Goal: Task Accomplishment & Management: Manage account settings

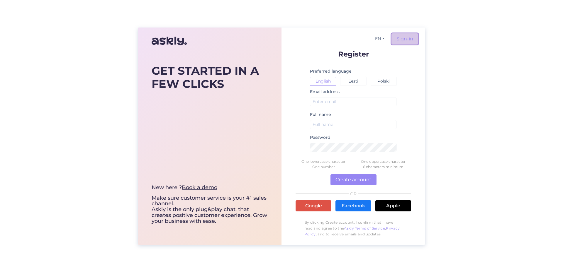
click at [402, 40] on link "Sign-in" at bounding box center [404, 38] width 27 height 11
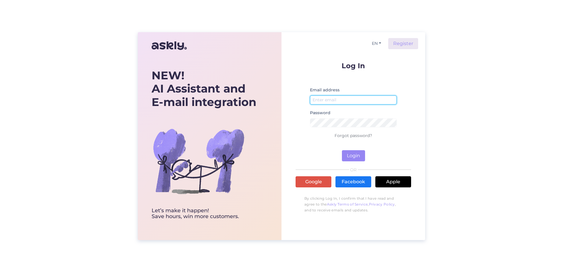
type input "[EMAIL_ADDRESS][DOMAIN_NAME]"
click at [352, 88] on div "Email address evpower@evpower.ee" at bounding box center [353, 97] width 87 height 23
click at [352, 157] on button "Login" at bounding box center [353, 155] width 23 height 11
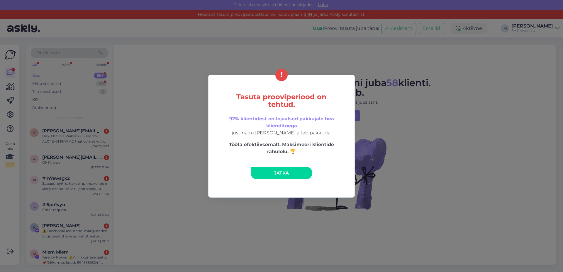
click at [280, 169] on link "Jätka" at bounding box center [282, 173] width 62 height 12
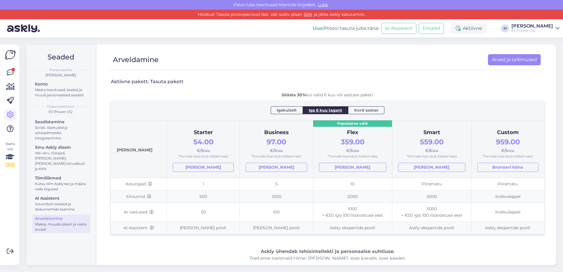
click at [8, 116] on icon at bounding box center [10, 114] width 7 height 7
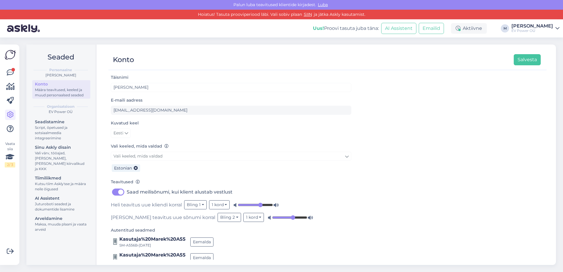
scroll to position [9, 0]
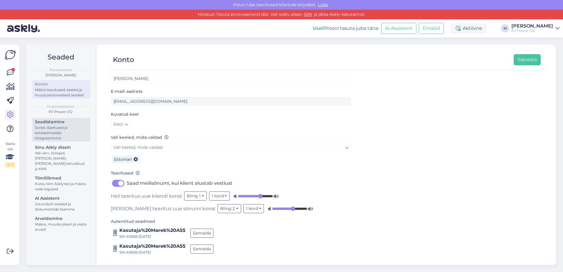
click at [47, 126] on div "Script, õpetused ja sotsiaalmeedia integreerimine" at bounding box center [61, 133] width 53 height 16
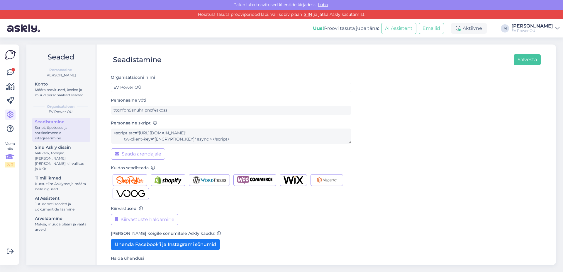
click at [11, 160] on icon at bounding box center [10, 157] width 9 height 11
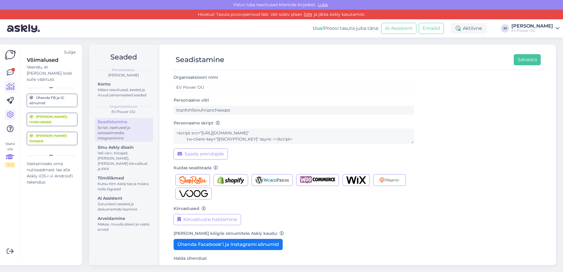
click at [10, 83] on icon at bounding box center [10, 86] width 9 height 7
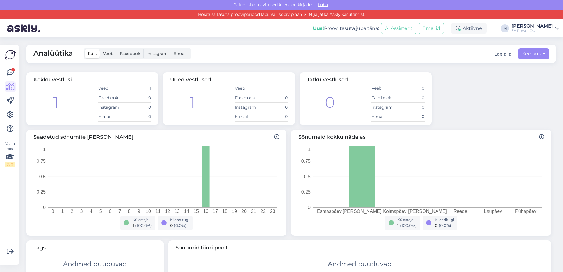
click at [7, 62] on div "Vaata siia 2 / 3" at bounding box center [10, 154] width 11 height 211
click at [7, 51] on img at bounding box center [10, 54] width 11 height 11
click at [8, 56] on img at bounding box center [10, 54] width 11 height 11
click at [7, 118] on icon at bounding box center [10, 114] width 7 height 7
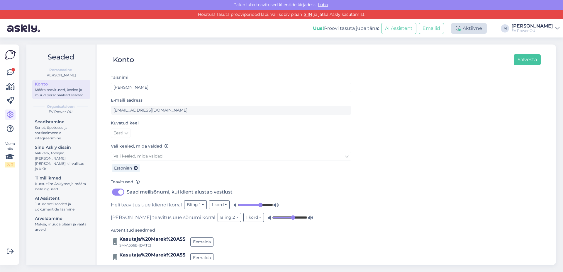
click at [487, 31] on div "Aktiivne" at bounding box center [469, 28] width 36 height 11
click at [487, 28] on div "Aktiivne" at bounding box center [469, 28] width 36 height 11
click at [526, 25] on div "Uus! Proovi tasuta juba täna: AI Assistent Emailid Aktiivne Võta paus, Askly ho…" at bounding box center [281, 28] width 563 height 18
click at [534, 30] on div "EV Power OÜ" at bounding box center [532, 30] width 42 height 5
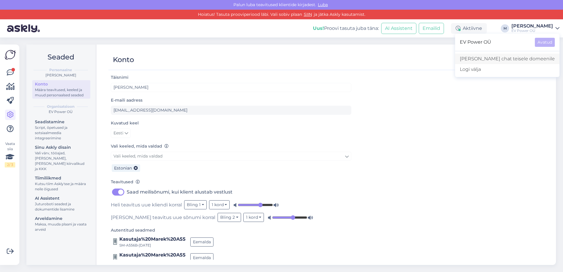
click at [509, 60] on link "[PERSON_NAME] chat teisele domeenile" at bounding box center [507, 59] width 104 height 11
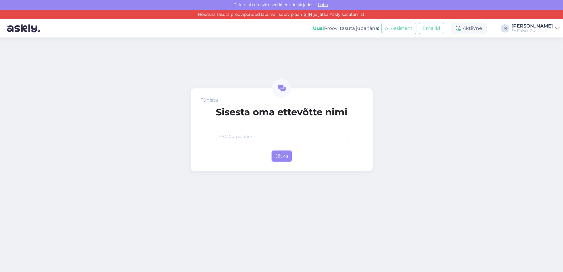
click at [540, 28] on div "[PERSON_NAME]" at bounding box center [532, 26] width 42 height 5
click at [513, 44] on span "EV Power OÜ" at bounding box center [495, 42] width 70 height 9
click at [21, 28] on img at bounding box center [23, 28] width 33 height 18
click at [320, 4] on span "Luba" at bounding box center [322, 4] width 13 height 5
click at [288, 157] on button "Jätka" at bounding box center [281, 156] width 20 height 11
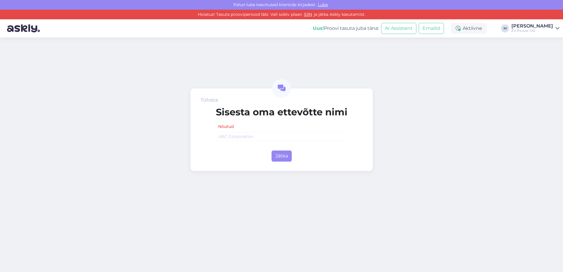
click at [377, 91] on div "Tühista [PERSON_NAME] oma ettevõtte nimi Nõutud Jätka" at bounding box center [281, 155] width 563 height 235
click at [18, 29] on img at bounding box center [23, 28] width 33 height 18
click at [535, 30] on div "EV Power OÜ" at bounding box center [532, 30] width 42 height 5
click at [509, 43] on span "EV Power OÜ" at bounding box center [495, 42] width 70 height 9
click at [521, 58] on link "[PERSON_NAME] chat teisele domeenile" at bounding box center [507, 59] width 104 height 11
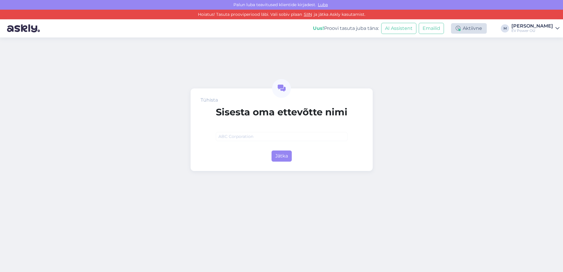
click at [485, 28] on div "Aktiivne" at bounding box center [469, 28] width 36 height 11
click at [22, 29] on img at bounding box center [23, 28] width 33 height 18
click at [324, 3] on span "Luba" at bounding box center [322, 4] width 13 height 5
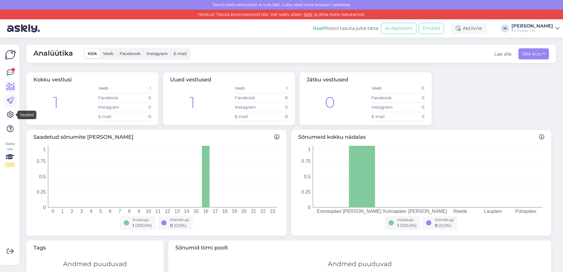
click at [8, 106] on link at bounding box center [10, 101] width 11 height 11
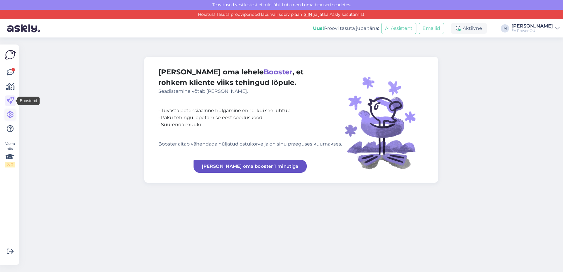
click at [11, 117] on icon at bounding box center [10, 114] width 7 height 7
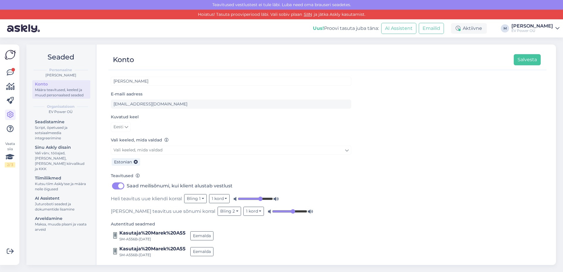
scroll to position [9, 0]
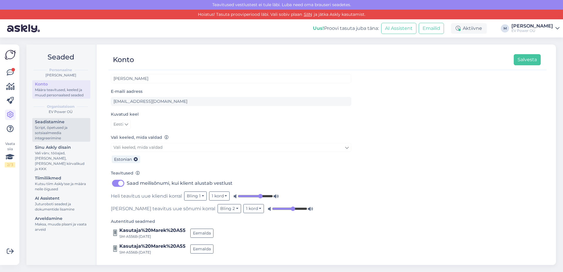
click at [50, 126] on div "Script, õpetused ja sotsiaalmeedia integreerimine" at bounding box center [61, 133] width 53 height 16
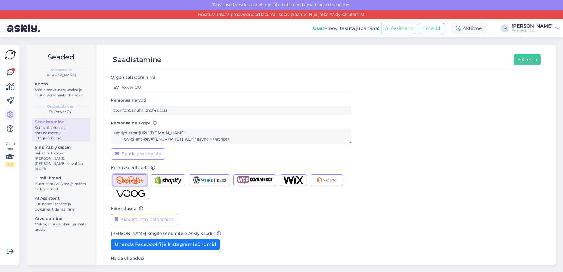
click at [128, 179] on img "button" at bounding box center [129, 180] width 27 height 8
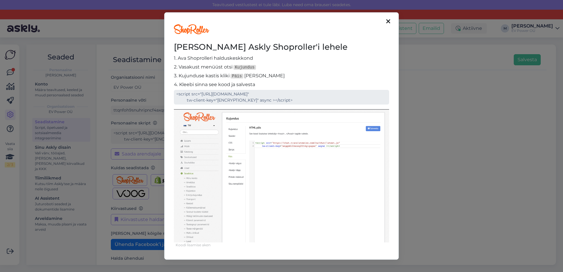
click at [387, 21] on icon at bounding box center [388, 21] width 4 height 6
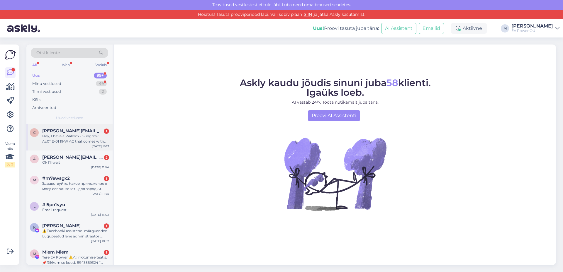
click at [65, 137] on div "Hey, I have a Wallbox - Sungrow Ac011E-01 11kW AC that comes with the EV I purc…" at bounding box center [75, 139] width 67 height 11
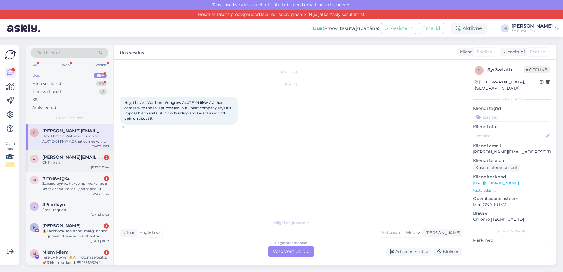
click at [68, 166] on div "a [PERSON_NAME][EMAIL_ADDRESS][DOMAIN_NAME] 2 Ok I'll wait [DATE] 11:04" at bounding box center [69, 161] width 86 height 21
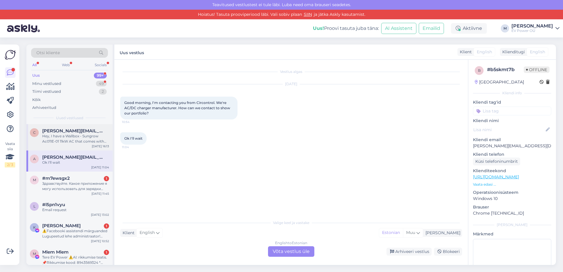
click at [64, 148] on div "c [PERSON_NAME][EMAIL_ADDRESS][DOMAIN_NAME] Hey, I have a Wallbox - Sungrow Ac0…" at bounding box center [69, 137] width 86 height 26
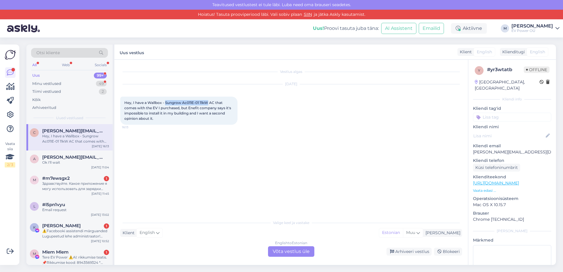
drag, startPoint x: 165, startPoint y: 101, endPoint x: 208, endPoint y: 101, distance: 43.7
click at [208, 101] on span "Hey, I have a Wallbox - Sungrow Ac011E-01 11kW AC that comes with the EV I purc…" at bounding box center [178, 111] width 108 height 20
drag, startPoint x: 151, startPoint y: 122, endPoint x: 151, endPoint y: 113, distance: 8.8
click at [151, 120] on div "Hey, I have a Wallbox - Sungrow Ac011E-01 11kW AC that comes with the EV I purc…" at bounding box center [178, 111] width 117 height 28
drag, startPoint x: 527, startPoint y: 146, endPoint x: 473, endPoint y: 146, distance: 53.1
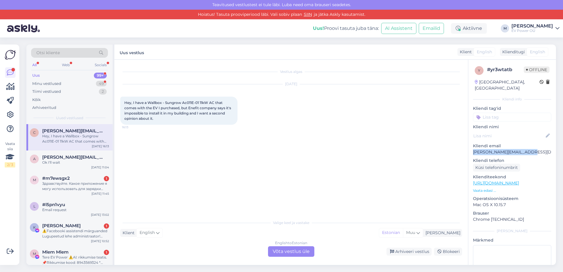
click at [473, 149] on p "[PERSON_NAME][EMAIL_ADDRESS][DOMAIN_NAME]" at bounding box center [512, 152] width 78 height 6
copy p "[PERSON_NAME][EMAIL_ADDRESS][DOMAIN_NAME]"
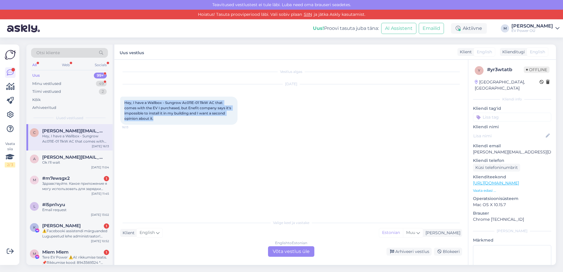
drag, startPoint x: 125, startPoint y: 101, endPoint x: 156, endPoint y: 119, distance: 35.6
click at [156, 119] on div "Hey, I have a Wallbox - Sungrow Ac011E-01 11kW AC that comes with the EV I purc…" at bounding box center [178, 111] width 117 height 28
copy span "Hey, I have a Wallbox - Sungrow Ac011E-01 11kW AC that comes with the EV I purc…"
drag, startPoint x: 191, startPoint y: 146, endPoint x: 193, endPoint y: 150, distance: 4.5
click at [191, 146] on div "Vestlus algas [DATE] Hey, I have a Wallbox - Sungrow Ac011E-01 11kW AC that com…" at bounding box center [293, 139] width 347 height 146
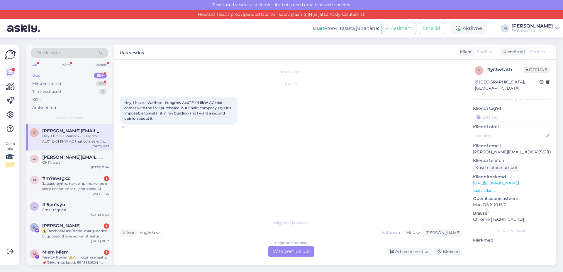
click at [544, 30] on div "EV Power OÜ" at bounding box center [532, 30] width 42 height 5
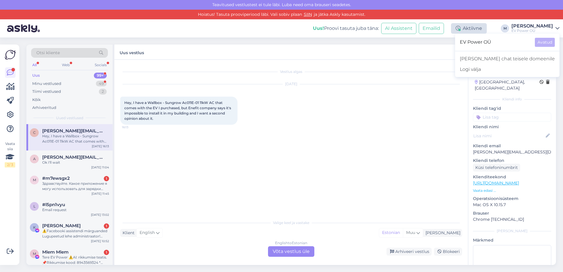
click at [487, 29] on div "Aktiivne" at bounding box center [469, 28] width 36 height 11
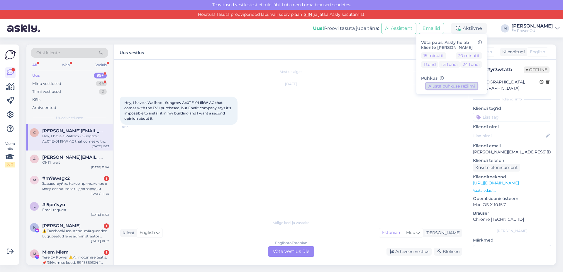
click at [464, 86] on button "Alusta puhkuse režiimi" at bounding box center [451, 86] width 51 height 6
click at [487, 29] on div "Eemal" at bounding box center [470, 28] width 31 height 11
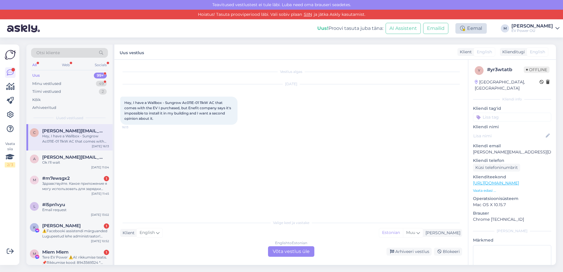
click at [487, 29] on div "Eemal" at bounding box center [470, 28] width 31 height 11
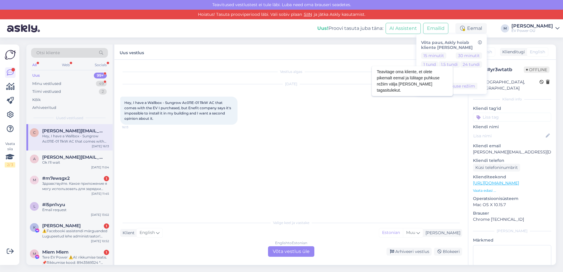
click at [444, 78] on icon at bounding box center [442, 79] width 4 height 4
click at [504, 23] on div "Uus! Proovi tasuta juba täna: AI Assistent Emailid Eemal Võta paus, Askly hoiab…" at bounding box center [281, 28] width 563 height 18
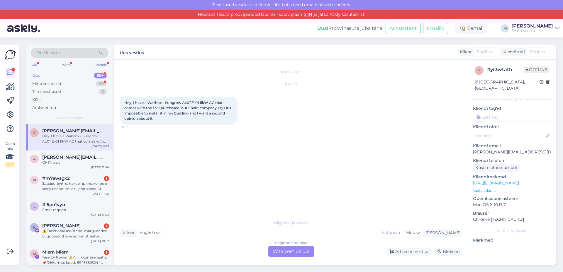
scroll to position [782, 0]
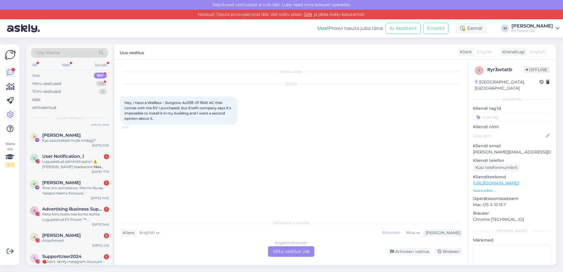
click at [9, 116] on icon at bounding box center [10, 114] width 7 height 7
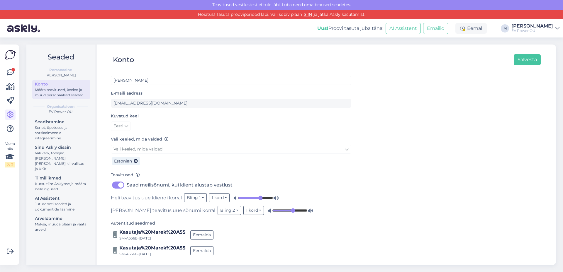
scroll to position [9, 0]
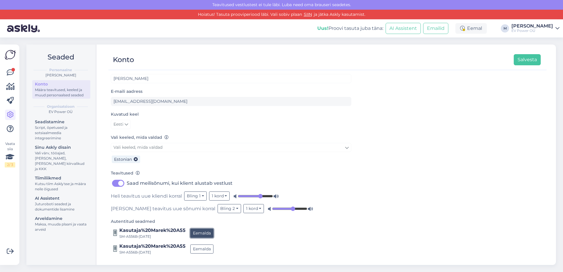
click at [201, 232] on button "Eemalda" at bounding box center [201, 233] width 23 height 9
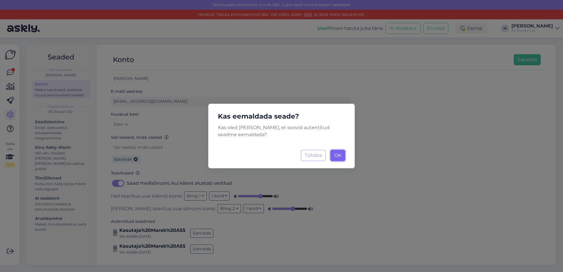
click at [341, 154] on button "OK Laadimine..." at bounding box center [337, 155] width 15 height 11
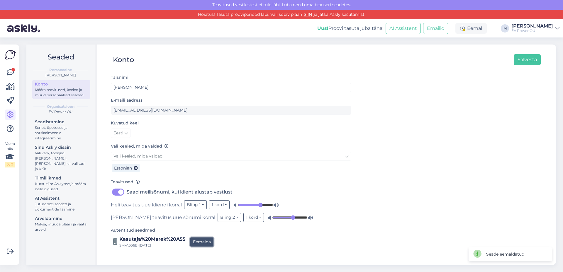
click at [196, 242] on button "Eemalda" at bounding box center [201, 242] width 23 height 9
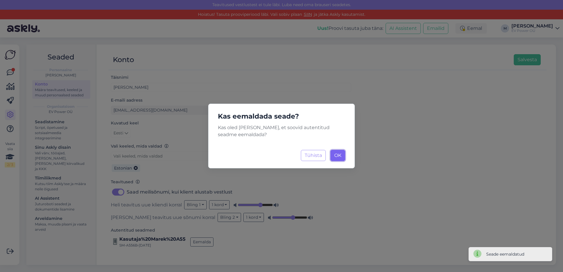
click at [334, 156] on button "OK Laadimine..." at bounding box center [337, 155] width 15 height 11
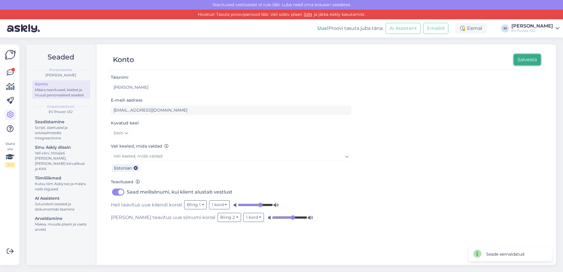
click at [529, 65] on button "Salvesta" at bounding box center [527, 59] width 27 height 11
click at [530, 28] on div "EV Power OÜ" at bounding box center [532, 30] width 42 height 5
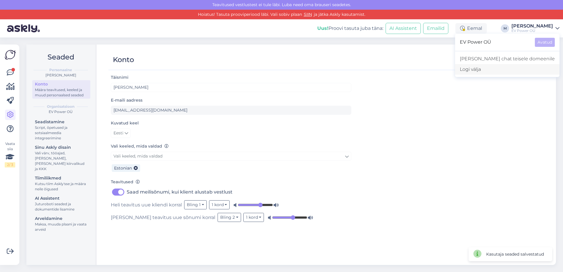
click at [500, 68] on div "Logi välja" at bounding box center [507, 69] width 104 height 11
